Goal: Book appointment/travel/reservation

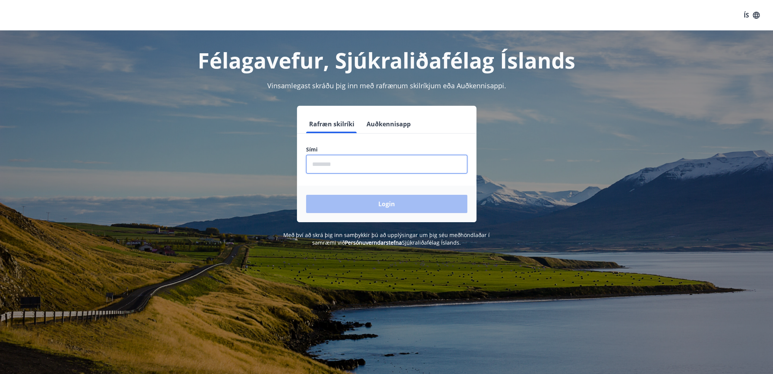
drag, startPoint x: 316, startPoint y: 169, endPoint x: 318, endPoint y: 155, distance: 14.5
click at [317, 169] on input "phone" at bounding box center [386, 164] width 161 height 19
type input "********"
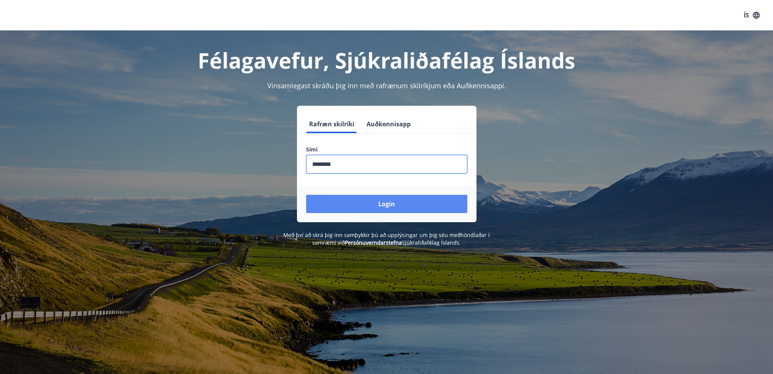
click at [393, 208] on button "Login" at bounding box center [386, 204] width 161 height 18
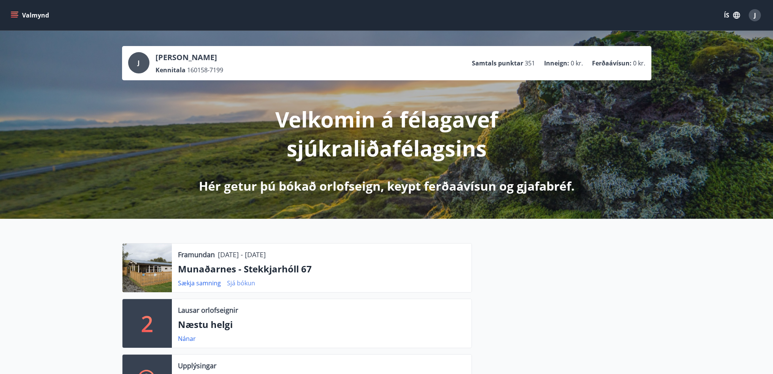
click at [240, 285] on link "Sjá bókun" at bounding box center [241, 283] width 28 height 8
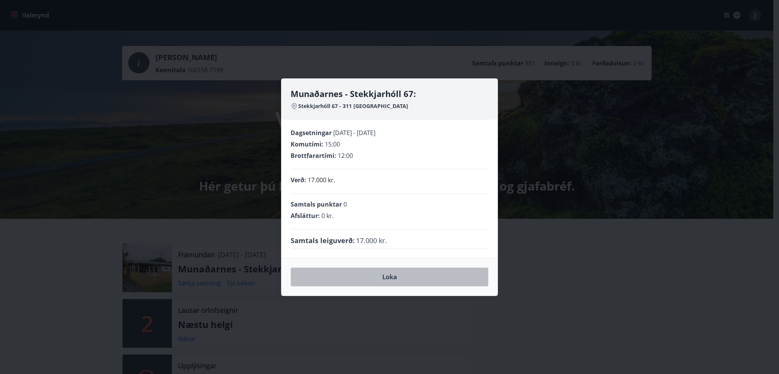
click at [390, 276] on button "Loka" at bounding box center [390, 276] width 198 height 19
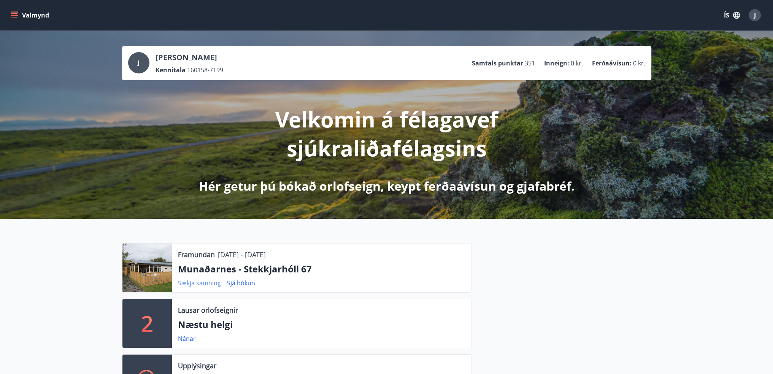
click at [196, 283] on link "Sækja samning" at bounding box center [199, 283] width 43 height 8
click at [186, 339] on link "Nánar" at bounding box center [187, 338] width 18 height 8
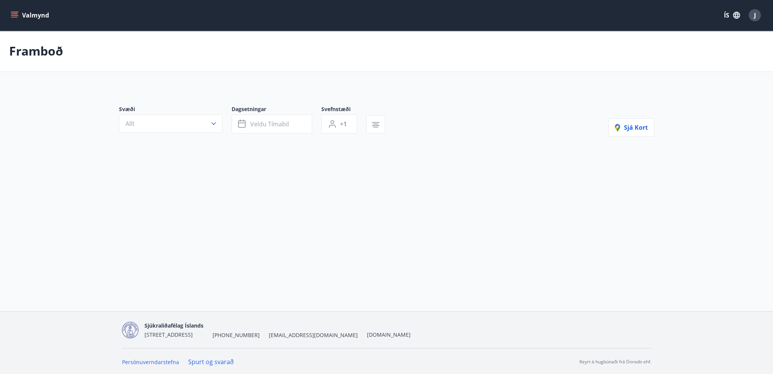
type input "*"
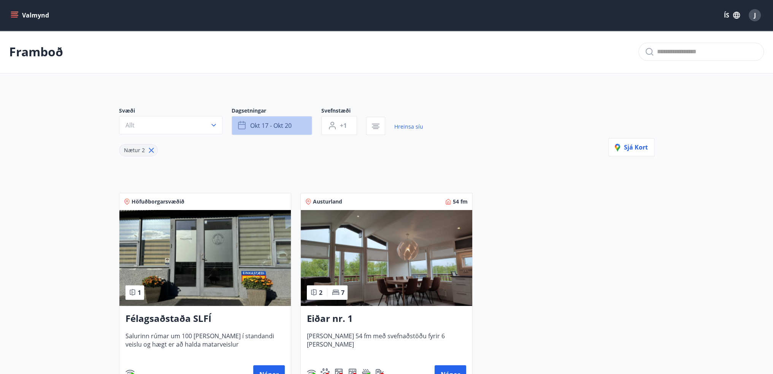
click at [243, 123] on icon "button" at bounding box center [242, 125] width 9 height 9
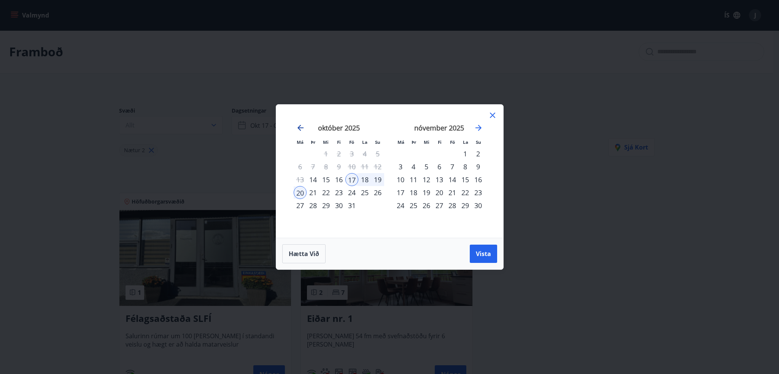
click at [300, 127] on icon "Move backward to switch to the previous month." at bounding box center [300, 127] width 9 height 9
click at [479, 129] on icon "Move forward to switch to the next month." at bounding box center [478, 128] width 6 height 6
click at [491, 113] on icon at bounding box center [492, 115] width 9 height 9
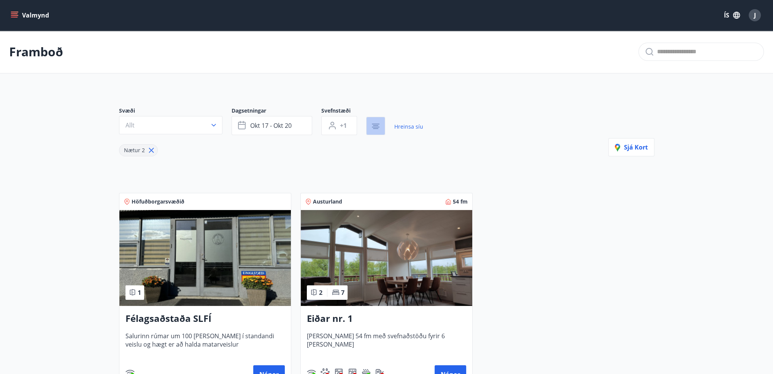
click at [376, 128] on icon "button" at bounding box center [375, 128] width 5 height 1
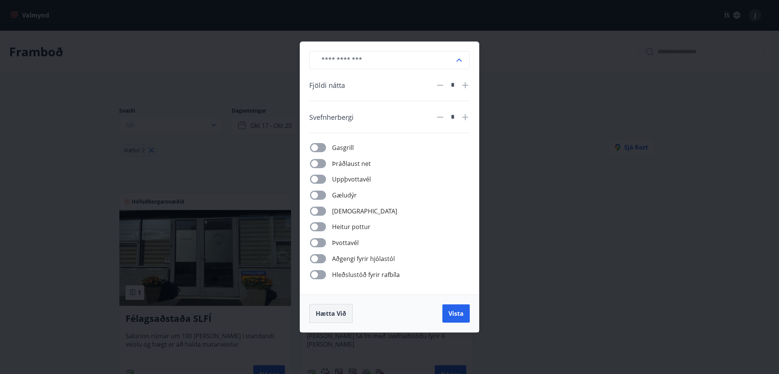
click at [331, 316] on span "Hætta við" at bounding box center [331, 313] width 30 height 8
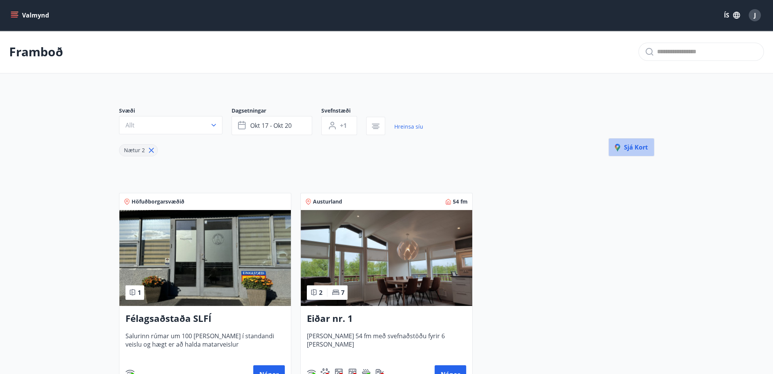
click at [632, 149] on span "Sjá kort" at bounding box center [631, 147] width 33 height 8
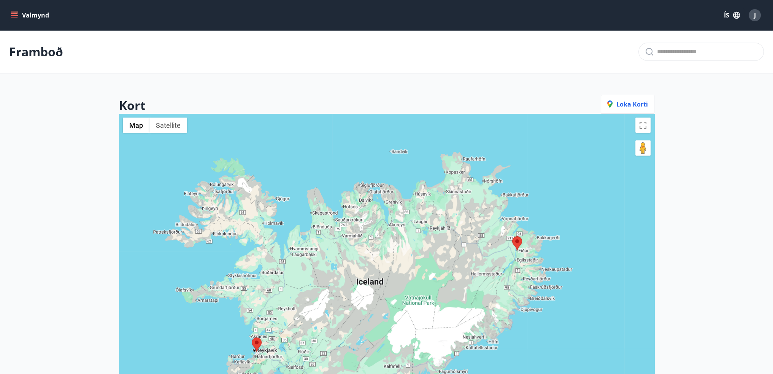
click at [14, 16] on icon "menu" at bounding box center [15, 15] width 8 height 8
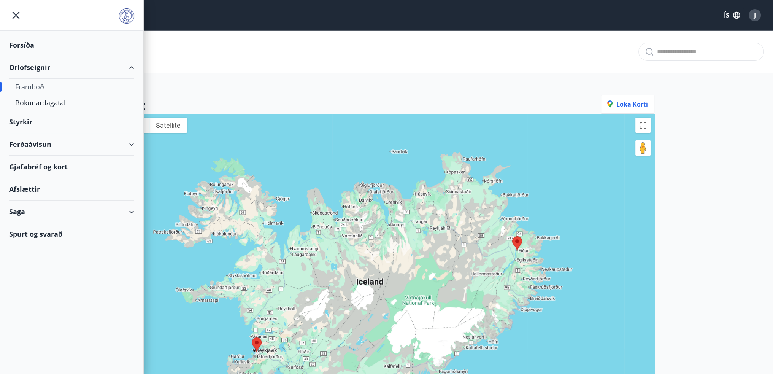
click at [30, 86] on div "Framboð" at bounding box center [71, 87] width 113 height 16
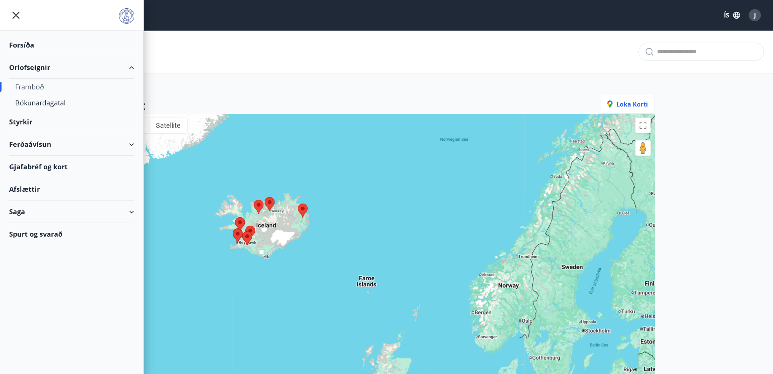
click at [30, 86] on div "Framboð" at bounding box center [71, 87] width 113 height 16
click at [56, 102] on div "Bókunardagatal" at bounding box center [71, 103] width 113 height 16
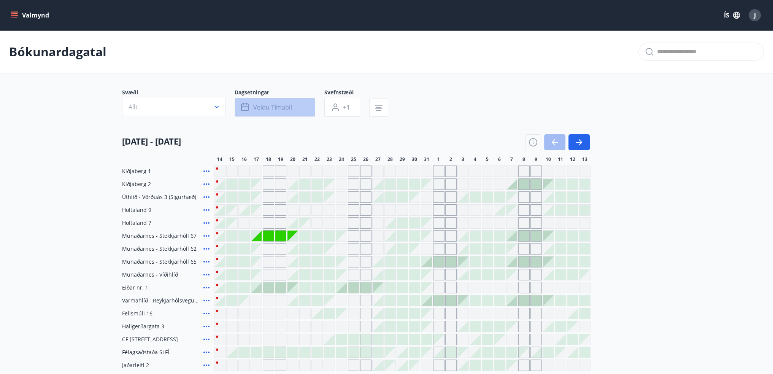
click at [244, 108] on icon "button" at bounding box center [245, 107] width 9 height 9
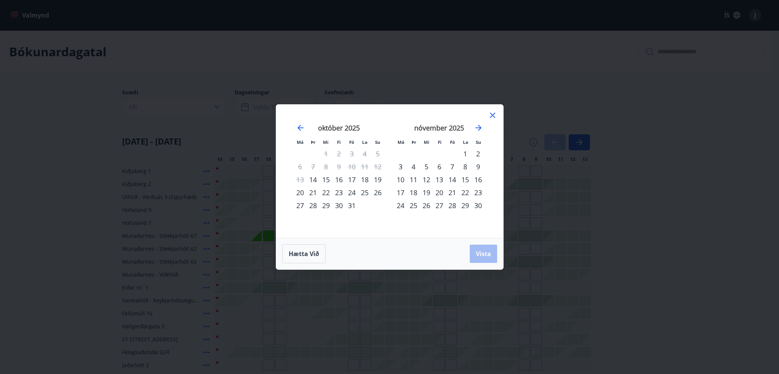
click at [313, 191] on div "21" at bounding box center [313, 192] width 13 height 13
click at [314, 205] on div "28" at bounding box center [313, 205] width 13 height 13
click at [481, 256] on span "Vista" at bounding box center [483, 254] width 15 height 8
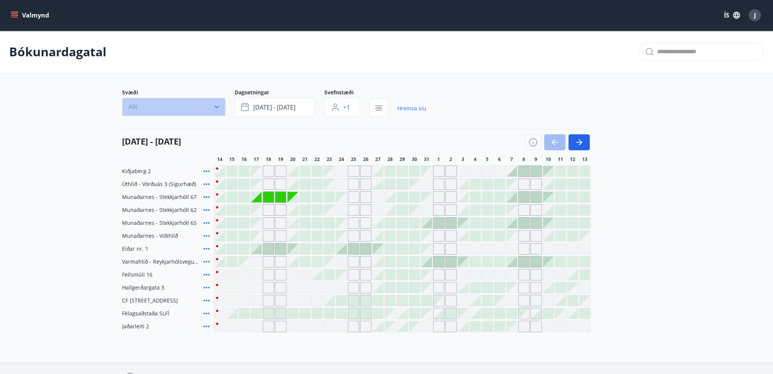
click at [219, 108] on icon "button" at bounding box center [217, 107] width 8 height 8
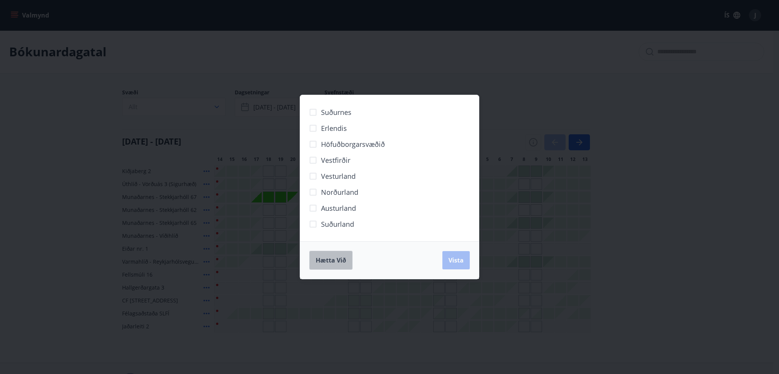
click at [336, 259] on span "Hætta við" at bounding box center [331, 260] width 30 height 8
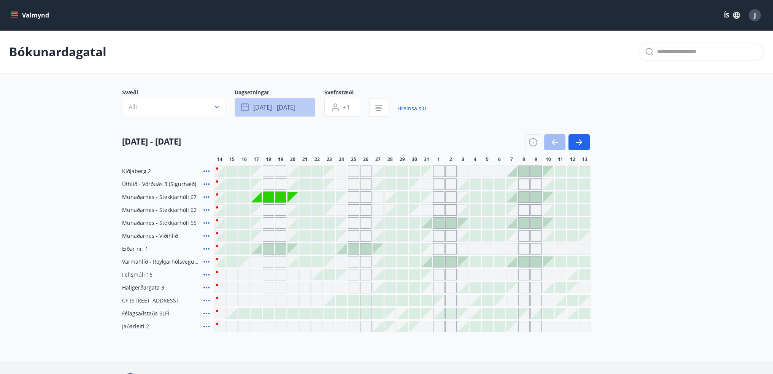
click at [246, 106] on icon "button" at bounding box center [245, 106] width 8 height 1
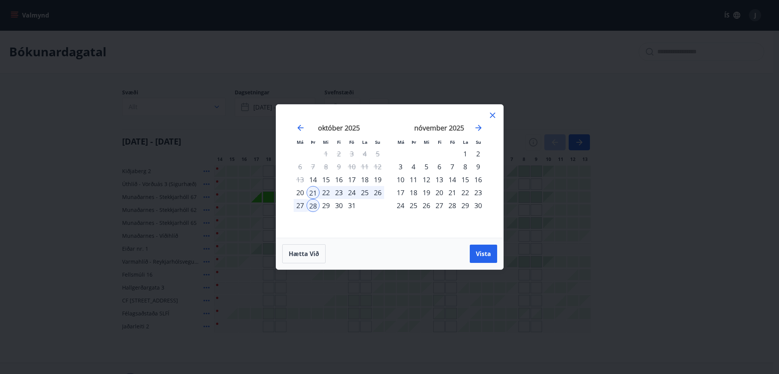
click at [427, 223] on div "nóvember 2025 1 2 3 4 5 6 7 8 9 10 11 12 13 14 15 16 17 18 19 20 21 22 23 24 25…" at bounding box center [439, 176] width 100 height 125
click at [414, 208] on div "25" at bounding box center [413, 205] width 13 height 13
click at [303, 255] on span "Hætta við" at bounding box center [304, 254] width 30 height 8
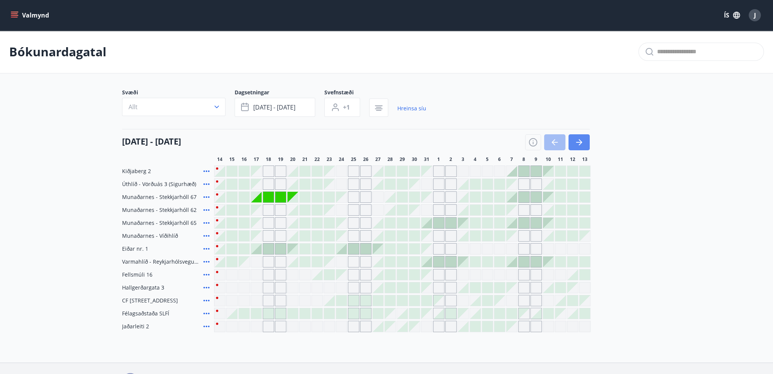
click at [580, 142] on icon "button" at bounding box center [579, 142] width 6 height 1
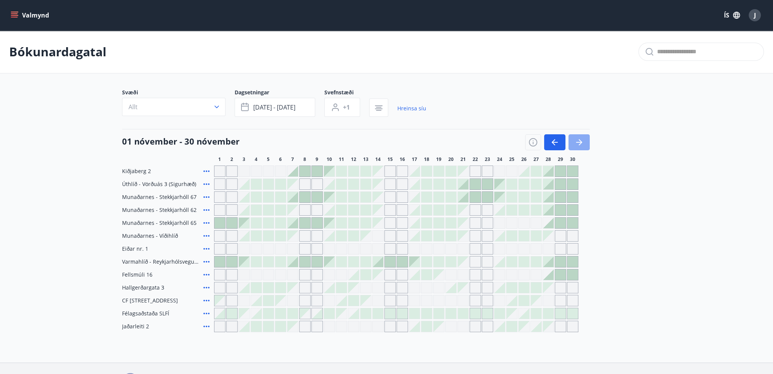
click at [582, 141] on icon "button" at bounding box center [579, 142] width 9 height 9
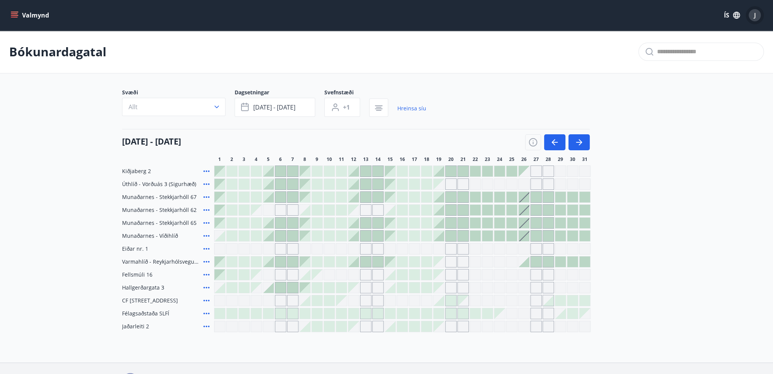
click at [758, 17] on div "J" at bounding box center [755, 15] width 12 height 12
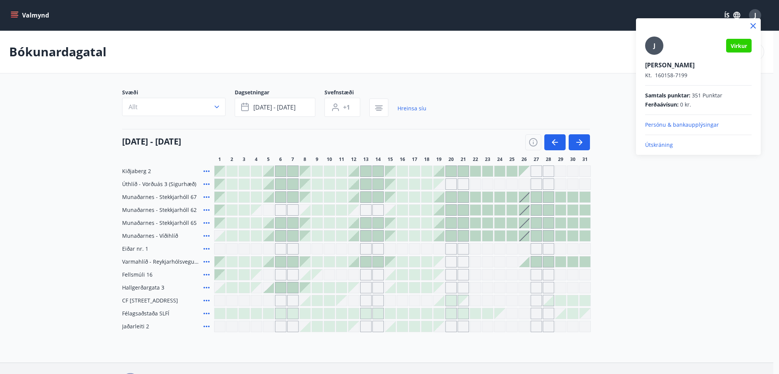
click at [656, 146] on p "Útskráning" at bounding box center [698, 145] width 107 height 8
